Goal: Task Accomplishment & Management: Manage account settings

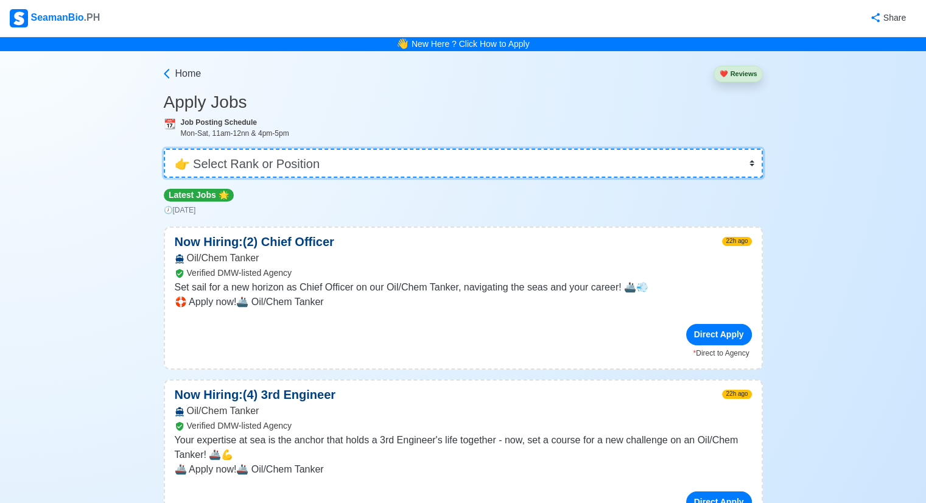
click at [326, 162] on select "👉 Select Rank or Position Master Chief Officer 2nd Officer 3rd Officer Junior O…" at bounding box center [463, 163] width 599 height 29
select select "2nd Engineer"
click at [165, 149] on select "👉 Select Rank or Position Master Chief Officer 2nd Officer 3rd Officer Junior O…" at bounding box center [463, 163] width 599 height 29
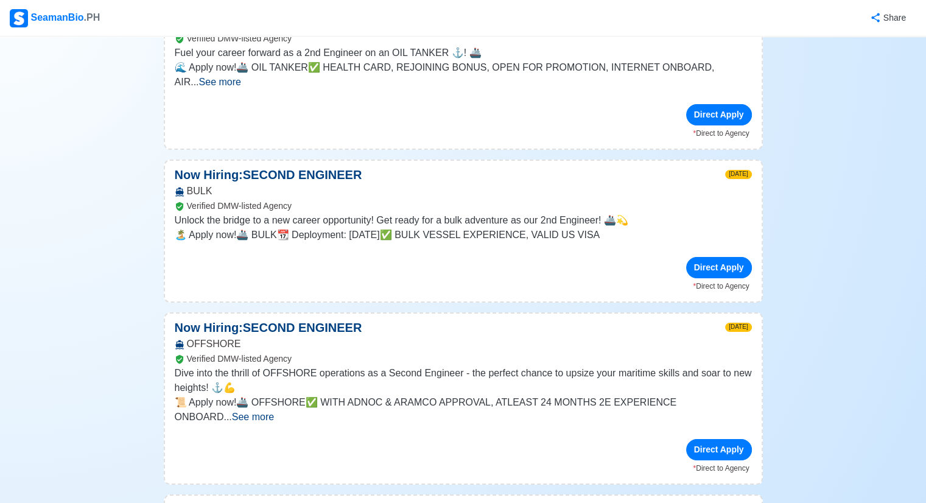
scroll to position [1461, 0]
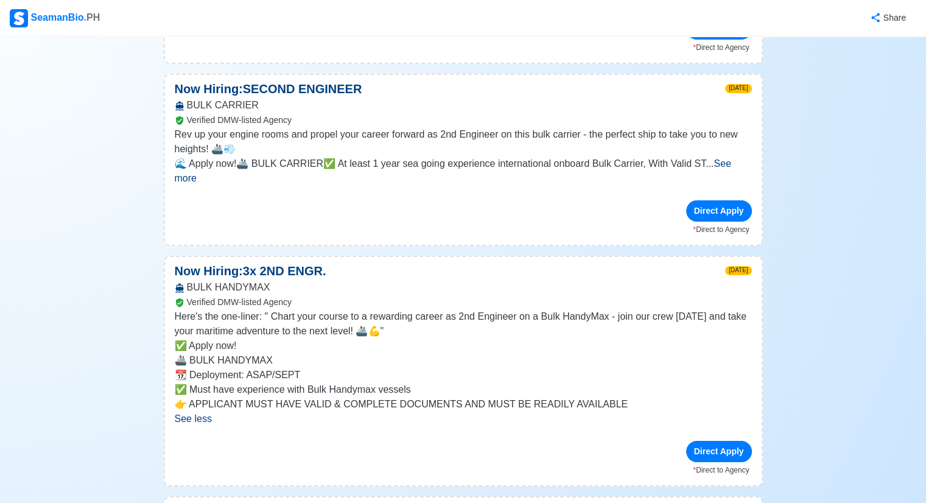
scroll to position [1826, 0]
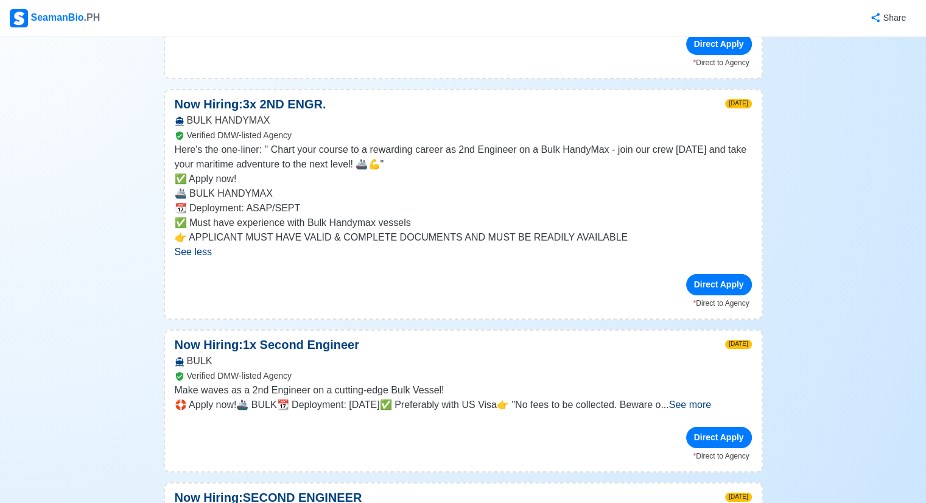
click at [711, 399] on span "See more" at bounding box center [690, 404] width 42 height 10
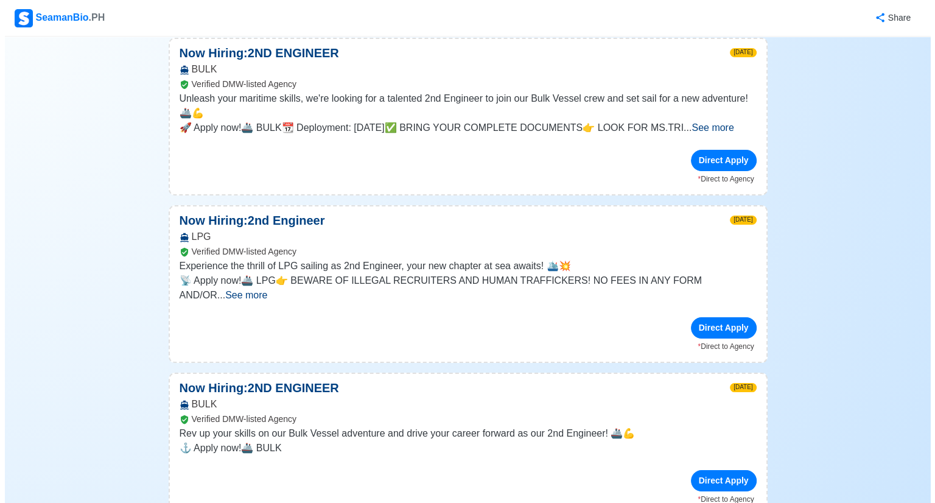
scroll to position [3031, 0]
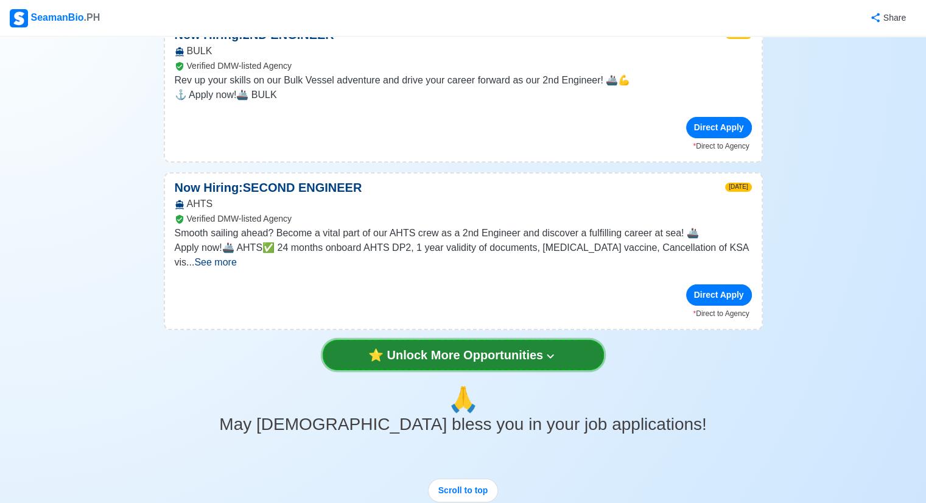
click at [526, 340] on button "⭐️ Unlock More Opportunities" at bounding box center [463, 355] width 281 height 30
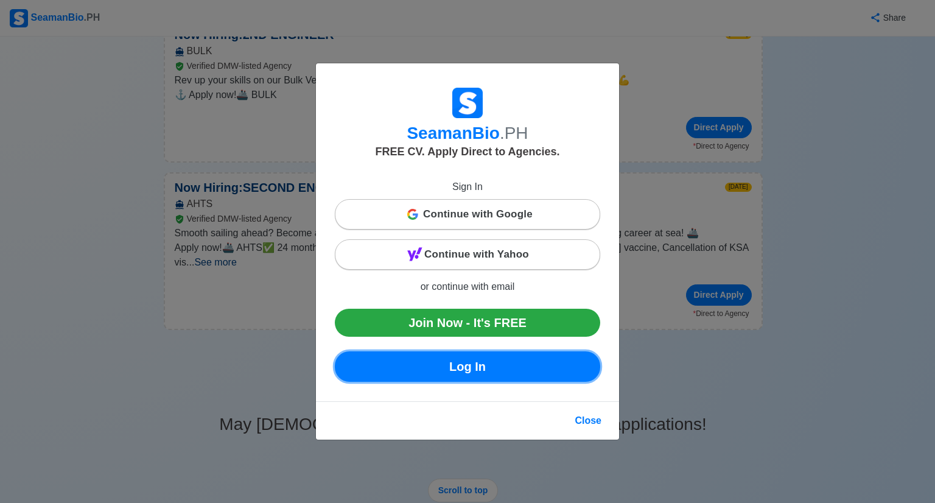
click at [506, 369] on link "Log In" at bounding box center [467, 366] width 265 height 30
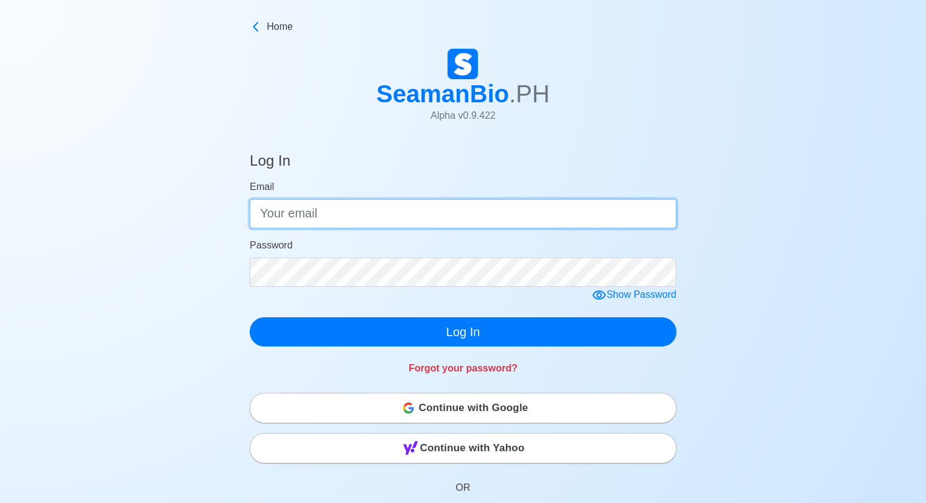
type input "[EMAIL_ADDRESS][DOMAIN_NAME]"
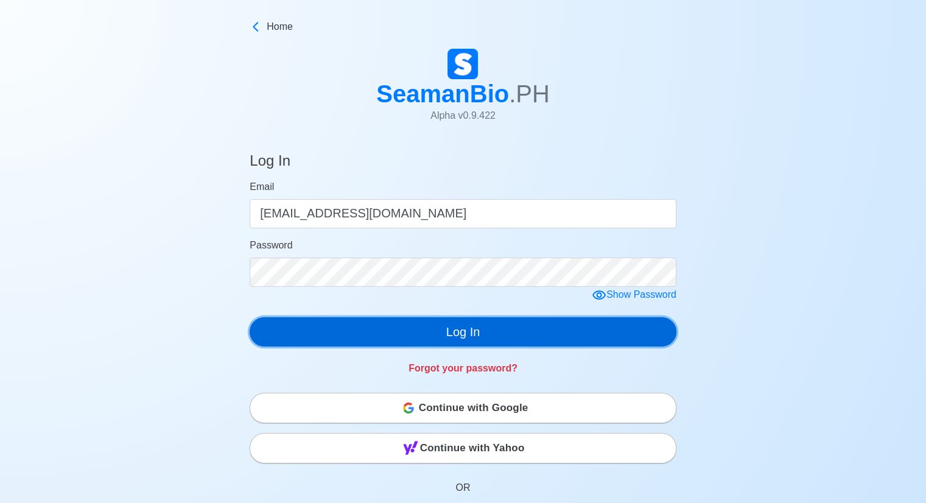
click at [418, 335] on button "Log In" at bounding box center [463, 331] width 427 height 29
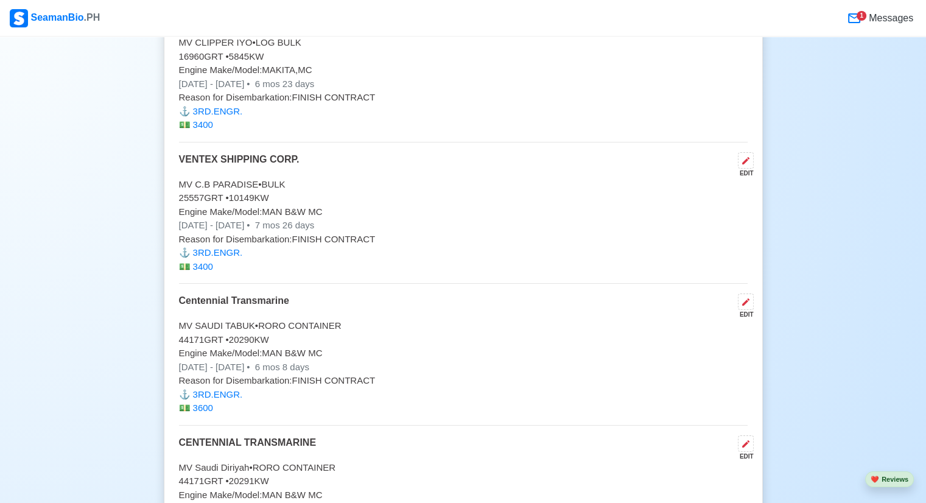
scroll to position [8276, 0]
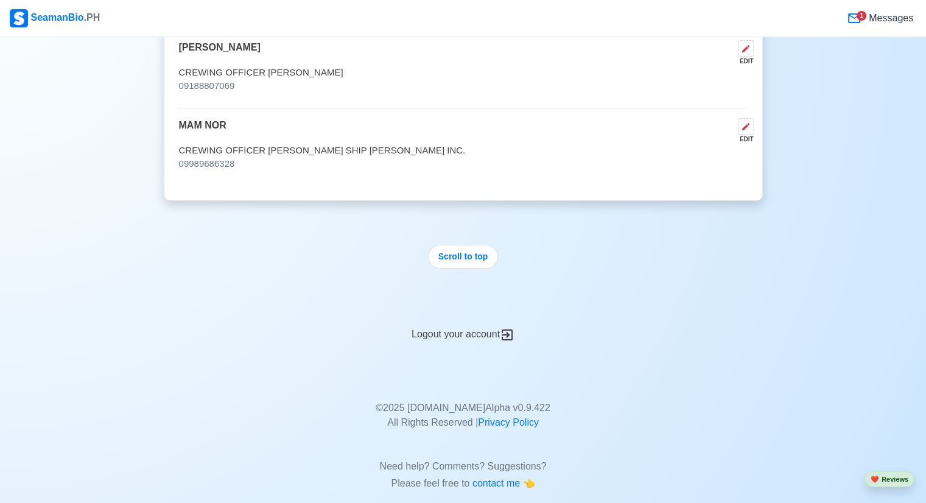
click at [466, 317] on div "Logout your account" at bounding box center [463, 327] width 599 height 30
